Goal: Find specific page/section: Find specific page/section

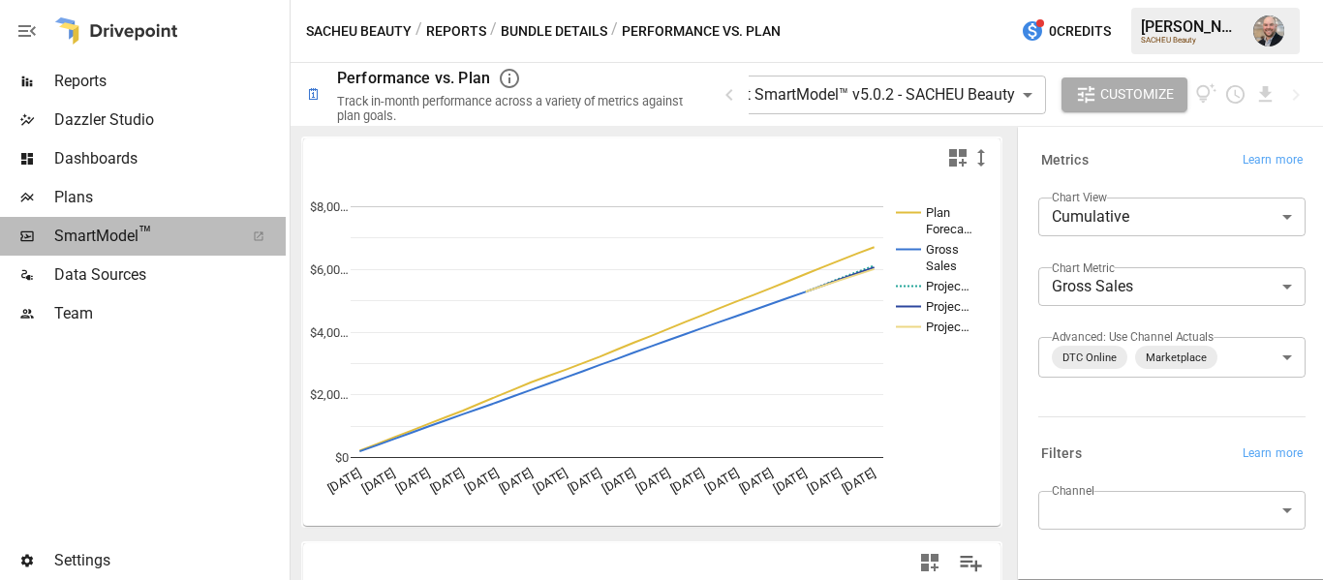
click at [103, 237] on span "SmartModel ™" at bounding box center [142, 236] width 177 height 23
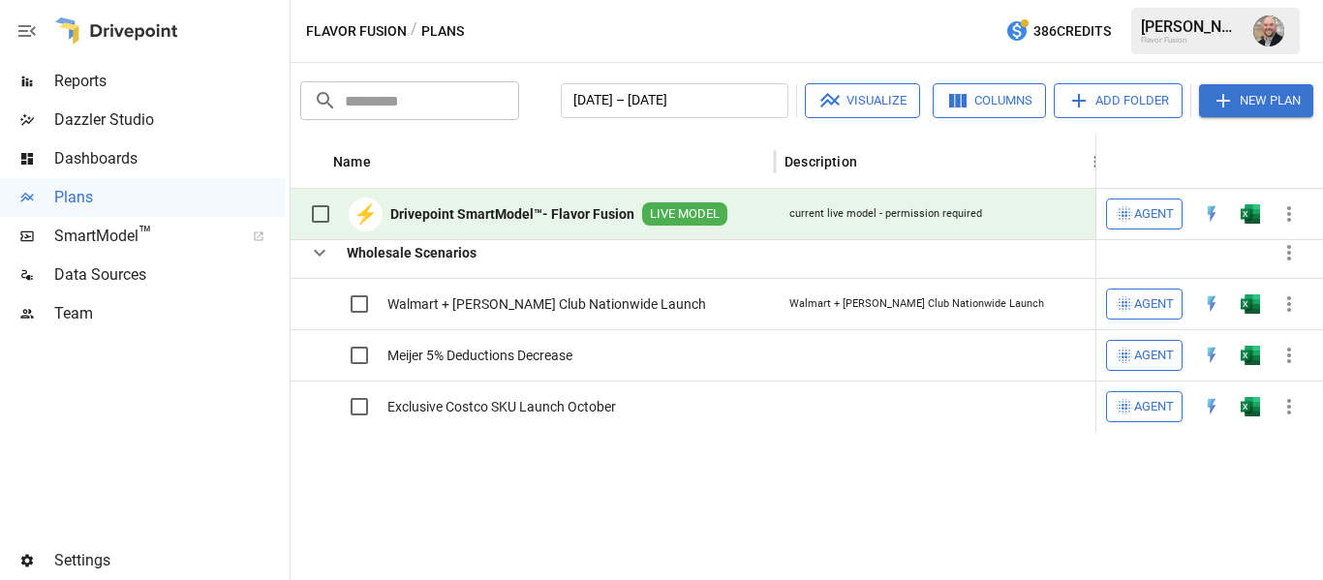
scroll to position [141, 0]
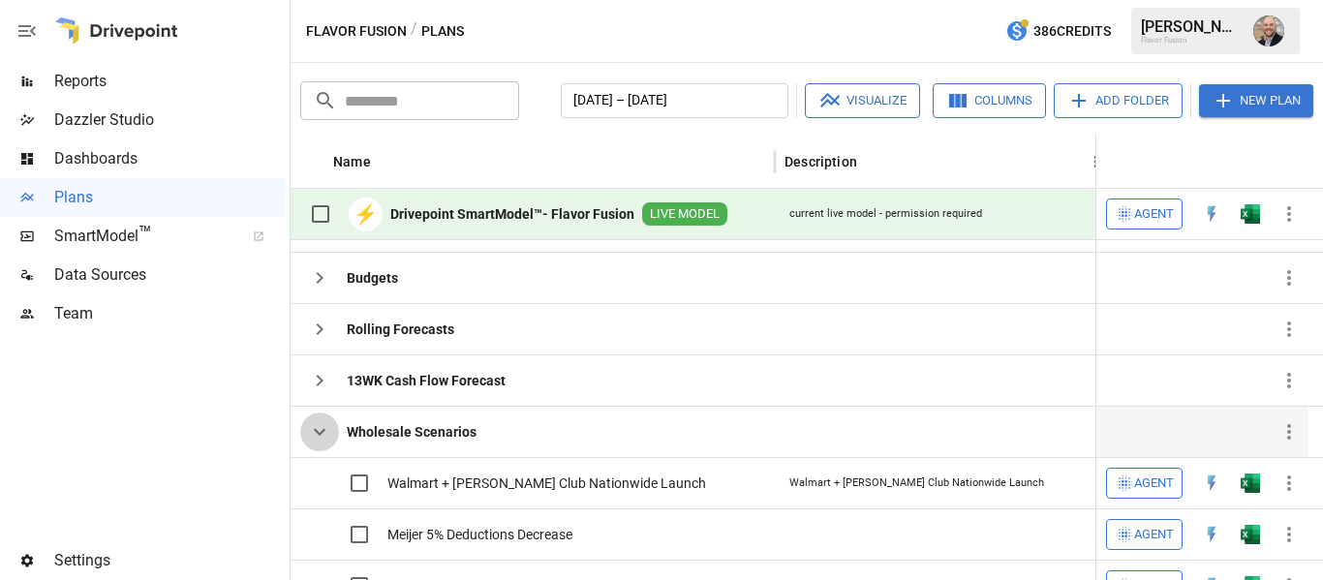
click at [328, 419] on button "button" at bounding box center [319, 431] width 39 height 39
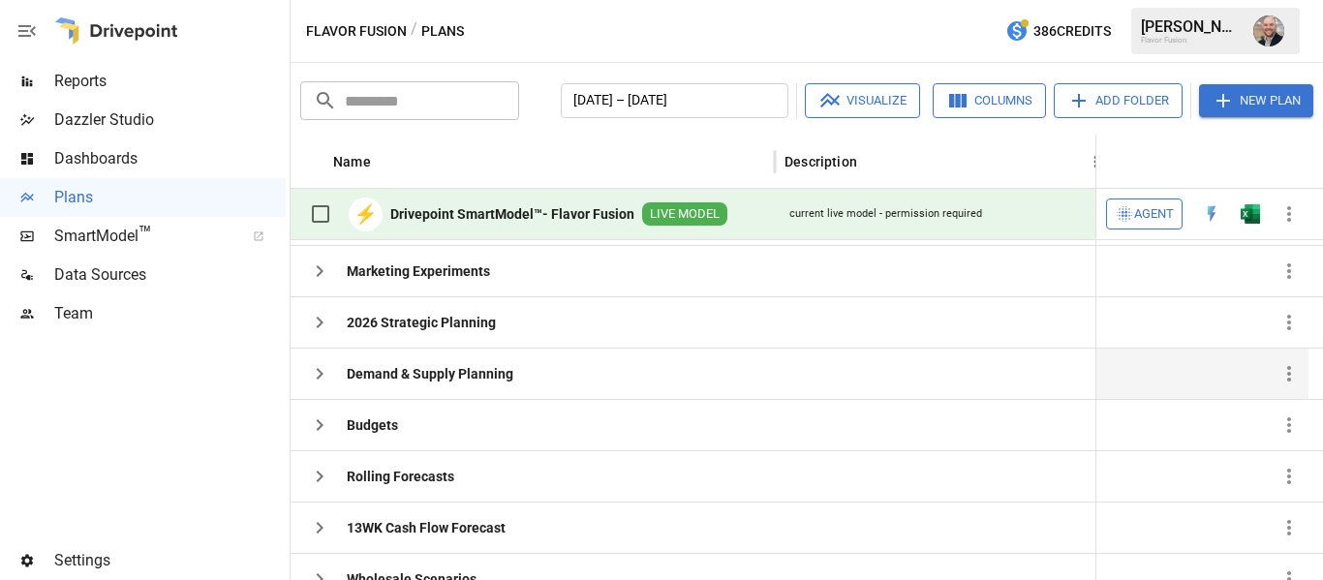
scroll to position [51, 0]
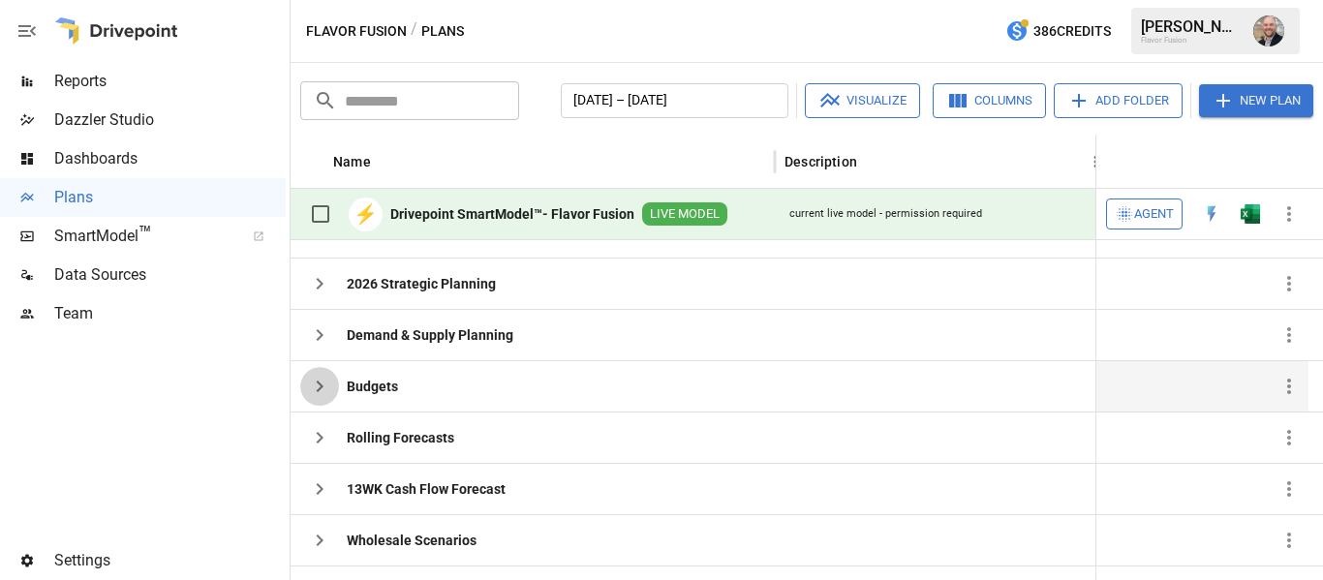
click at [325, 388] on icon "button" at bounding box center [319, 386] width 23 height 23
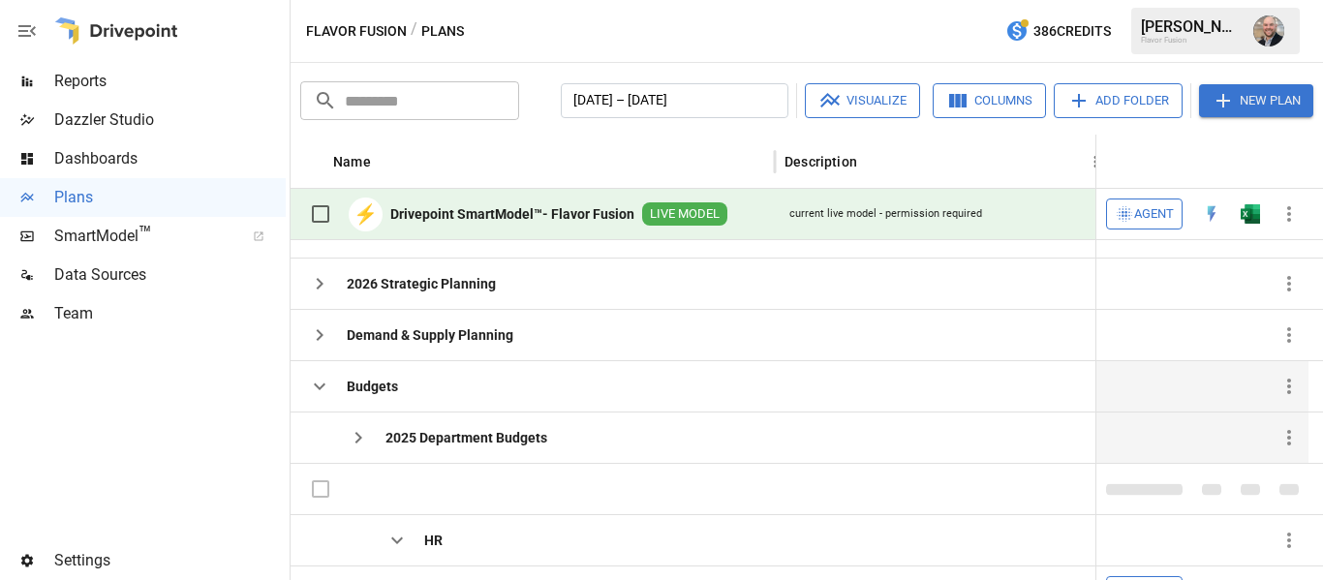
click at [375, 433] on button "button" at bounding box center [358, 437] width 39 height 39
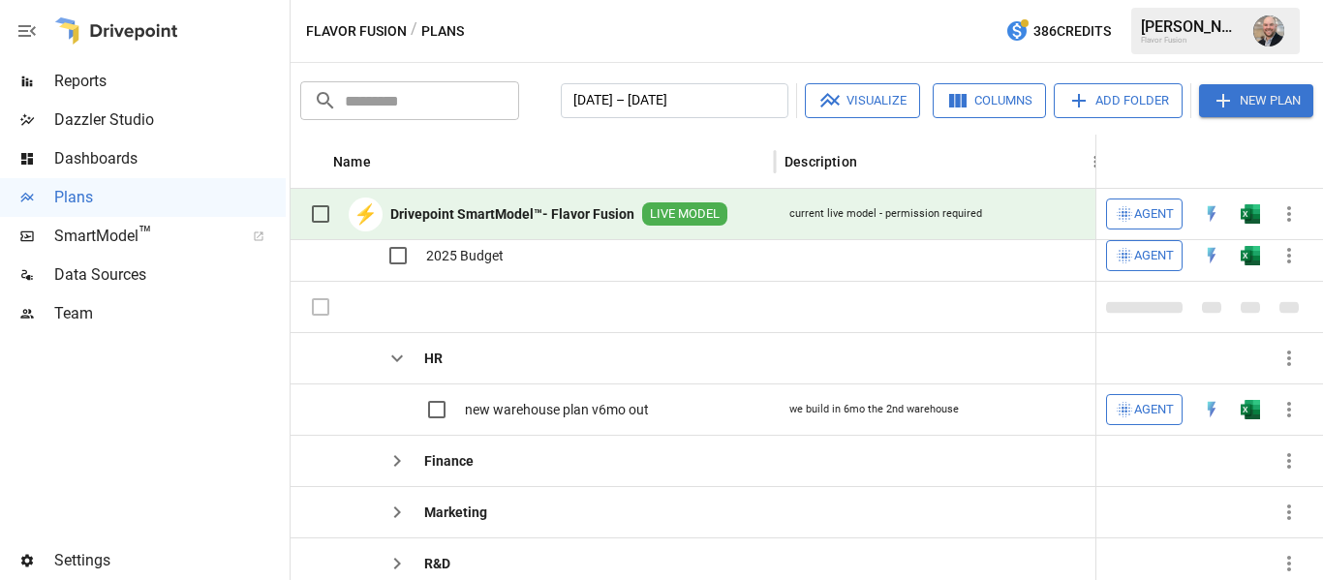
scroll to position [0, 0]
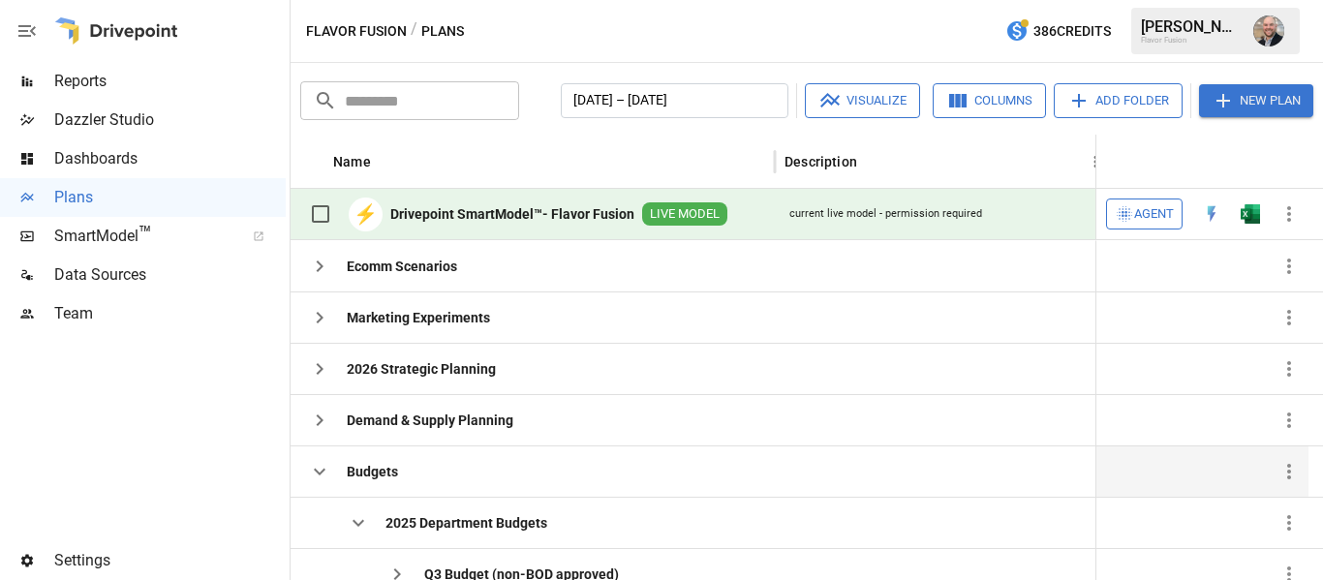
click at [322, 462] on icon "button" at bounding box center [319, 471] width 23 height 23
